Goal: Find specific page/section: Find specific page/section

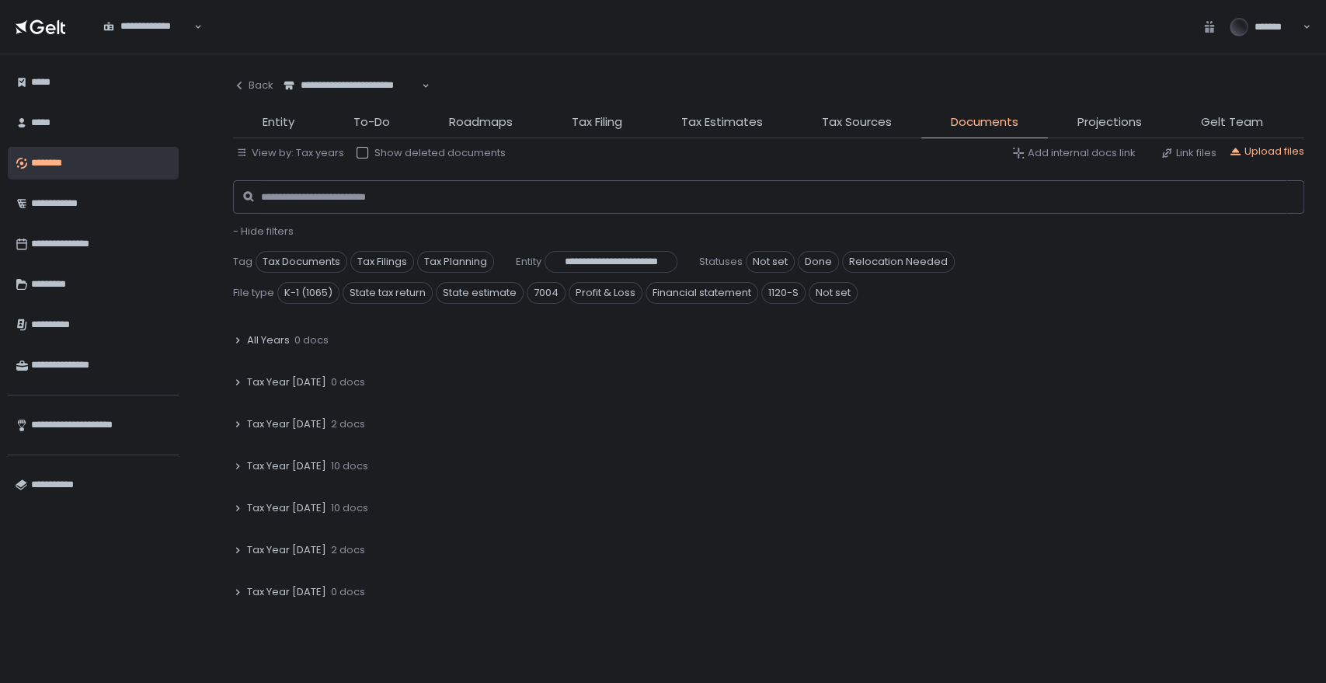
click at [360, 89] on div "**********" at bounding box center [352, 86] width 140 height 16
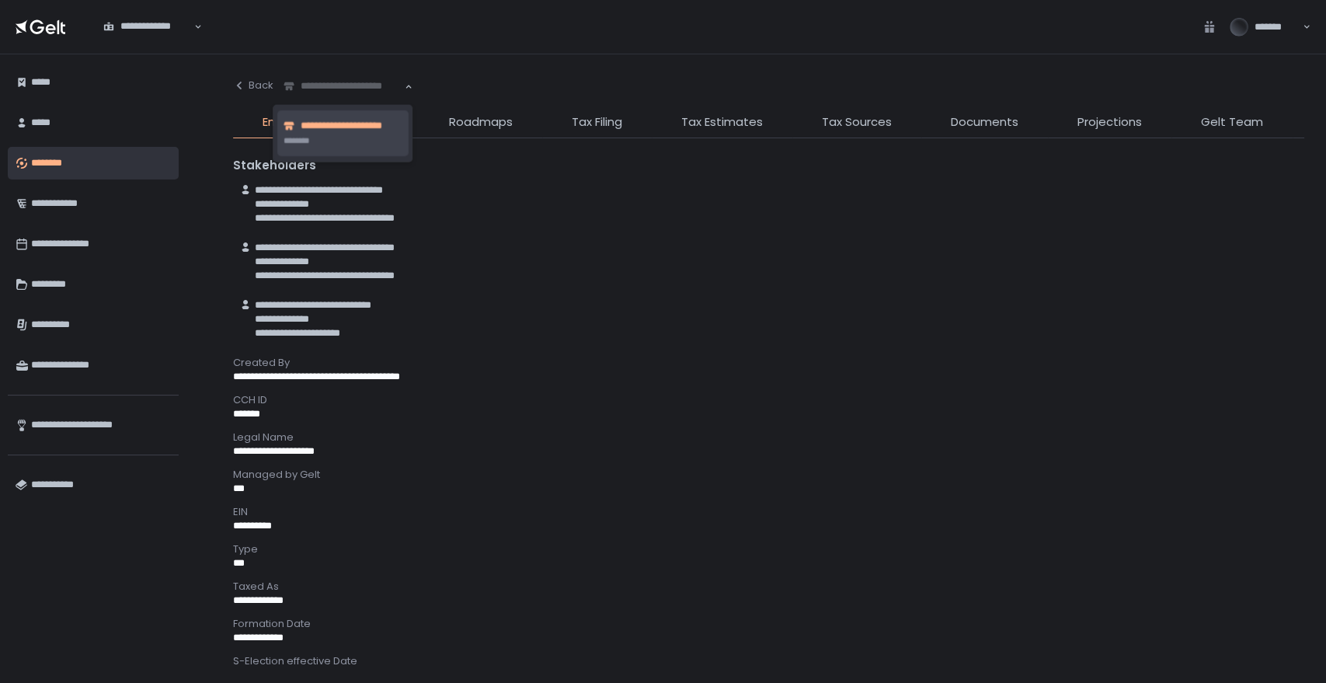
click at [336, 82] on div "**********" at bounding box center [343, 86] width 123 height 16
type input "*****"
click at [324, 129] on span "********" at bounding box center [323, 126] width 44 height 15
